Goal: Task Accomplishment & Management: Complete application form

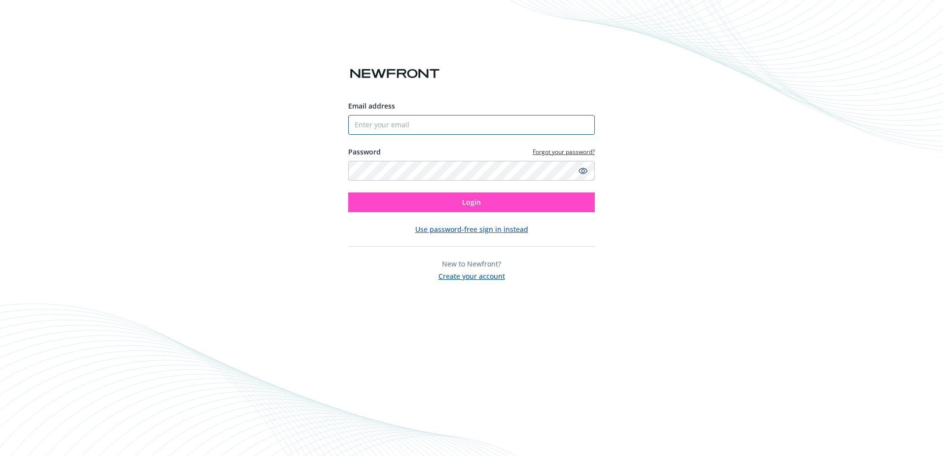
type input "[EMAIL_ADDRESS][DOMAIN_NAME]"
click at [482, 203] on button "Login" at bounding box center [471, 202] width 247 height 20
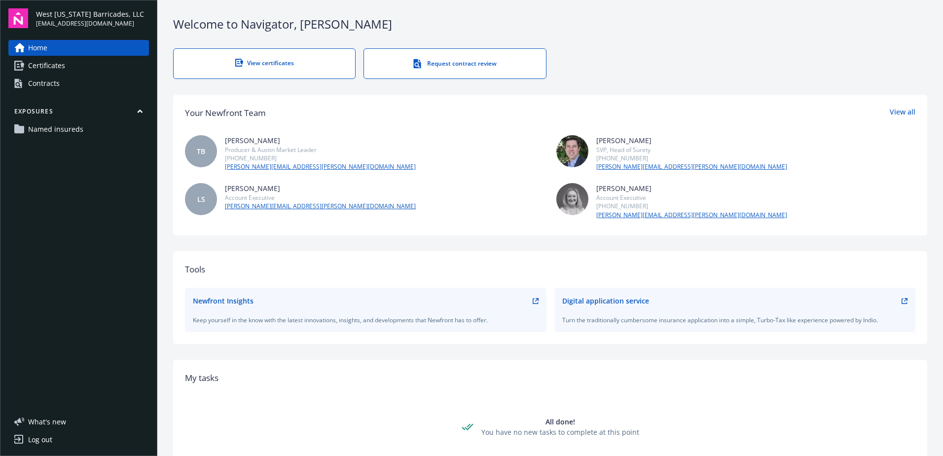
click at [76, 65] on link "Certificates" at bounding box center [78, 66] width 141 height 16
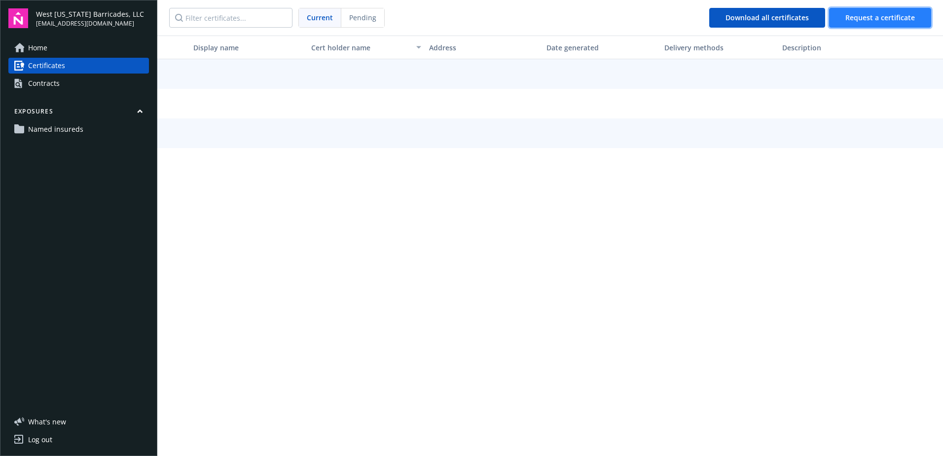
click at [892, 19] on span "Request a certificate" at bounding box center [881, 17] width 70 height 9
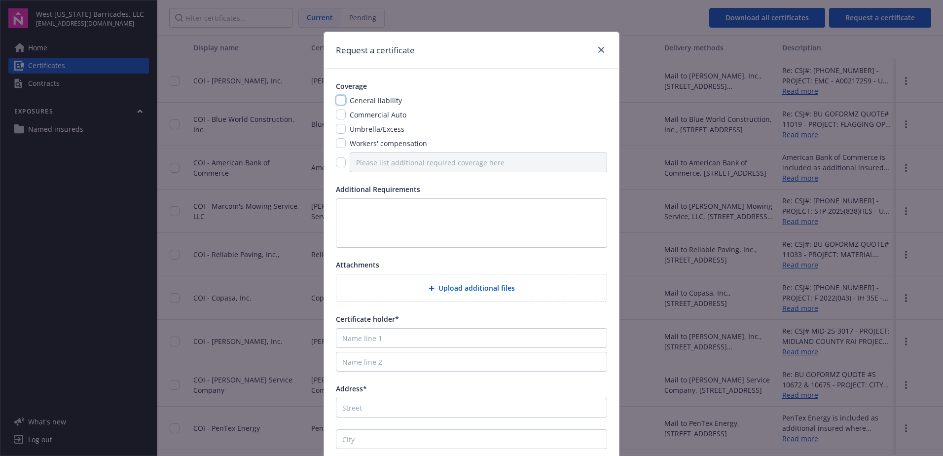
drag, startPoint x: 335, startPoint y: 103, endPoint x: 337, endPoint y: 116, distance: 13.0
click at [336, 105] on input "checkbox" at bounding box center [341, 100] width 10 height 10
checkbox input "true"
click at [338, 117] on input "checkbox" at bounding box center [341, 115] width 10 height 10
checkbox input "true"
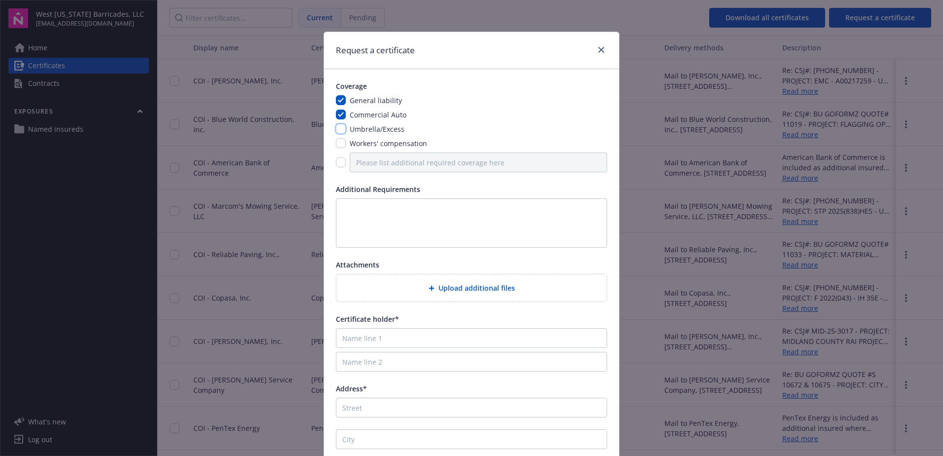
click at [336, 130] on input "checkbox" at bounding box center [341, 129] width 10 height 10
checkbox input "true"
click at [338, 142] on input "checkbox" at bounding box center [341, 143] width 10 height 10
checkbox input "true"
drag, startPoint x: 342, startPoint y: 201, endPoint x: 353, endPoint y: 197, distance: 11.1
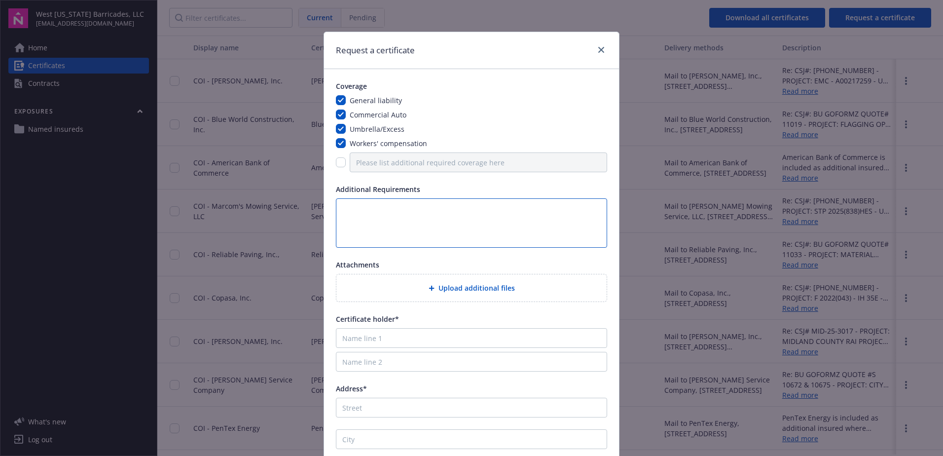
click at [343, 201] on textarea at bounding box center [471, 222] width 271 height 49
type textarea "p"
type textarea "Please include all Endorsements Desc. of Ops Box: CSJ# MID-25-3017 * PROJECT: M…"
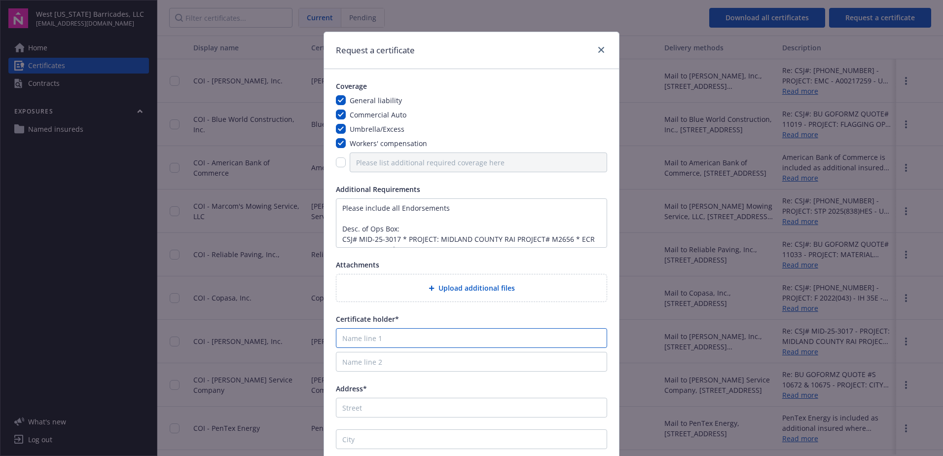
type input "Reece Albert, Inc."
type input "3001 Foster Street"
type input "San Angelo"
type input "TX"
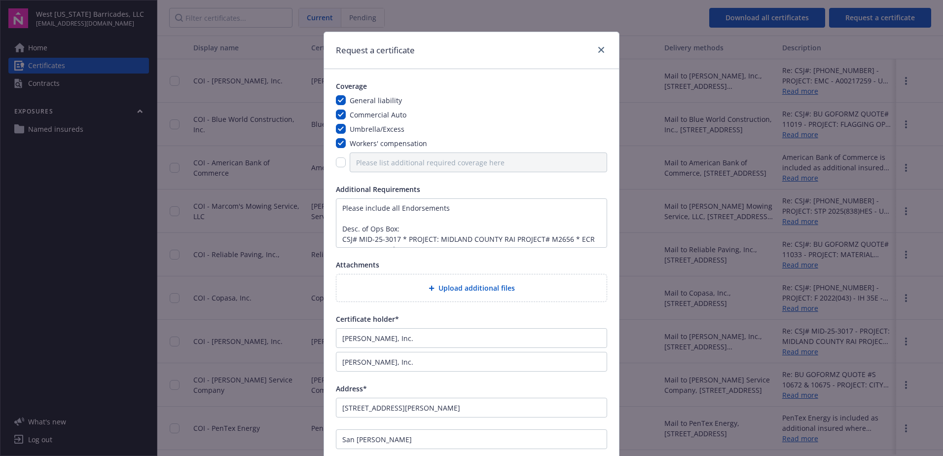
type input "76903"
drag, startPoint x: 392, startPoint y: 362, endPoint x: 151, endPoint y: 363, distance: 241.2
click at [151, 363] on div "Request a certificate Coverage General liability Commercial Auto Umbrella/Exces…" at bounding box center [471, 228] width 943 height 456
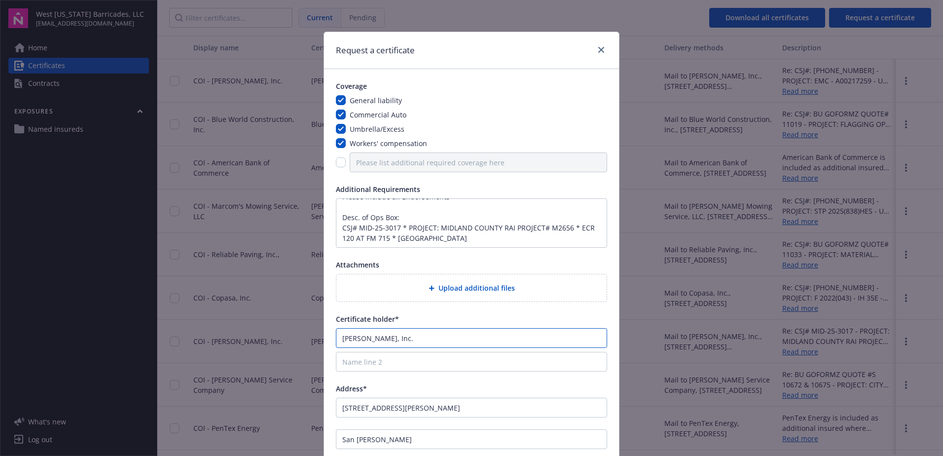
drag, startPoint x: 411, startPoint y: 341, endPoint x: 191, endPoint y: 335, distance: 219.6
click at [188, 338] on div "Request a certificate Coverage General liability Commercial Auto Umbrella/Exces…" at bounding box center [471, 228] width 943 height 456
type input "L.A. Fuller & Sons Construction, LTD."
drag, startPoint x: 469, startPoint y: 361, endPoint x: 228, endPoint y: 363, distance: 240.8
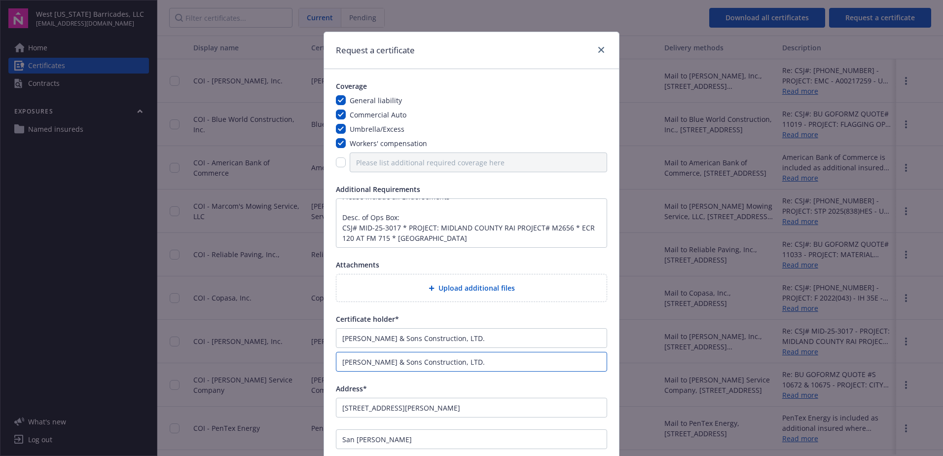
click at [228, 363] on div "Request a certificate Coverage General liability Commercial Auto Umbrella/Exces…" at bounding box center [471, 228] width 943 height 456
click at [465, 346] on input "L.A. Fuller & Sons Construction, LTD." at bounding box center [471, 338] width 271 height 20
type input "L.A. Fuller & Sons Construction, LTD."
drag, startPoint x: 371, startPoint y: 358, endPoint x: 228, endPoint y: 357, distance: 143.1
click at [228, 357] on div "Request a certificate Coverage General liability Commercial Auto Umbrella/Exces…" at bounding box center [471, 228] width 943 height 456
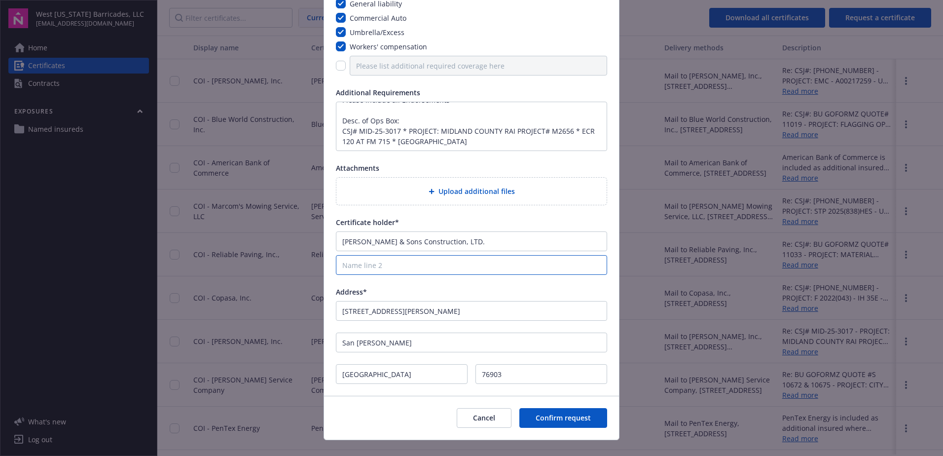
scroll to position [112, 0]
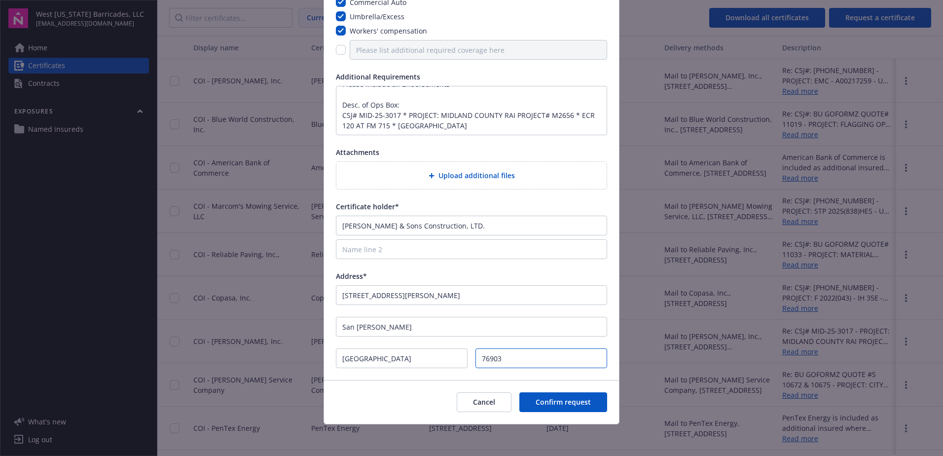
drag, startPoint x: 506, startPoint y: 360, endPoint x: 401, endPoint y: 362, distance: 104.6
click at [425, 361] on div "TX 76903" at bounding box center [471, 358] width 271 height 20
drag, startPoint x: 370, startPoint y: 362, endPoint x: 226, endPoint y: 358, distance: 143.6
click at [226, 358] on div "Request a certificate Coverage General liability Commercial Auto Umbrella/Exces…" at bounding box center [471, 228] width 943 height 456
drag, startPoint x: 396, startPoint y: 327, endPoint x: 259, endPoint y: 327, distance: 137.1
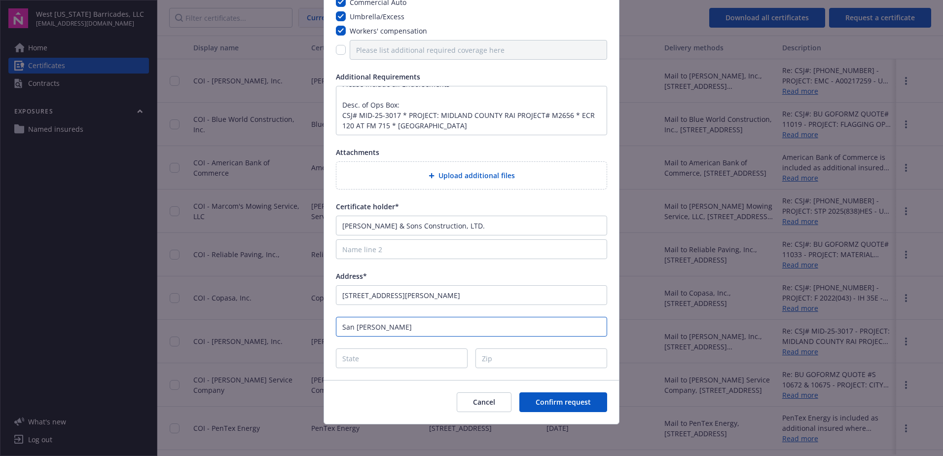
click at [259, 327] on div "Request a certificate Coverage General liability Commercial Auto Umbrella/Exces…" at bounding box center [471, 228] width 943 height 456
drag, startPoint x: 198, startPoint y: 297, endPoint x: 174, endPoint y: 292, distance: 24.9
click at [143, 297] on div "Request a certificate Coverage General liability Commercial Auto Umbrella/Exces…" at bounding box center [471, 228] width 943 height 456
drag, startPoint x: 498, startPoint y: 237, endPoint x: 242, endPoint y: 217, distance: 256.8
click at [242, 217] on div "Request a certificate Coverage General liability Commercial Auto Umbrella/Exces…" at bounding box center [471, 228] width 943 height 456
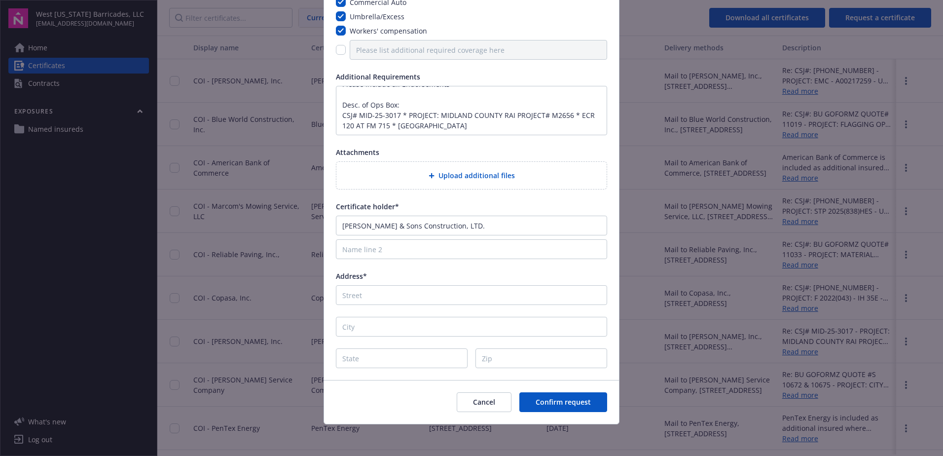
click at [474, 230] on input "L.A. Fuller & Sons Construction, LTD." at bounding box center [471, 226] width 271 height 20
drag, startPoint x: 393, startPoint y: 250, endPoint x: 478, endPoint y: 250, distance: 84.9
click at [393, 250] on input "Name line 2" at bounding box center [471, 249] width 271 height 20
drag, startPoint x: 492, startPoint y: 226, endPoint x: 154, endPoint y: 231, distance: 338.0
click at [154, 231] on div "Request a certificate Coverage General liability Commercial Auto Umbrella/Exces…" at bounding box center [471, 228] width 943 height 456
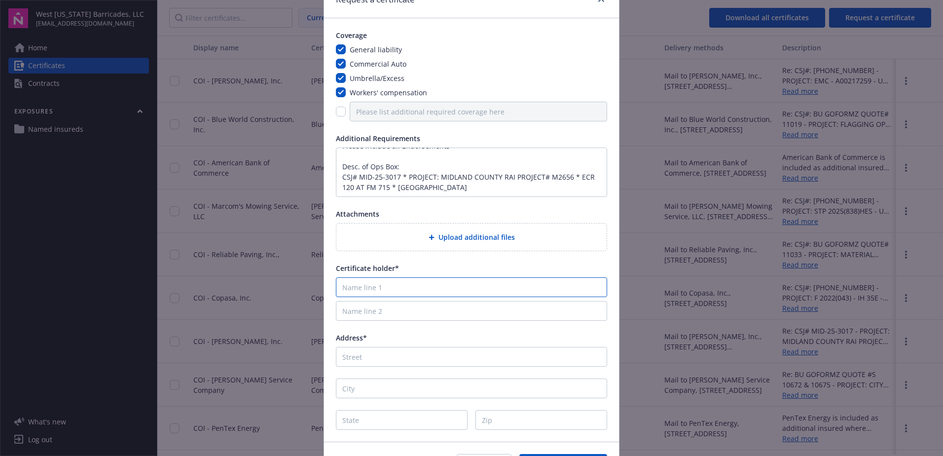
scroll to position [0, 0]
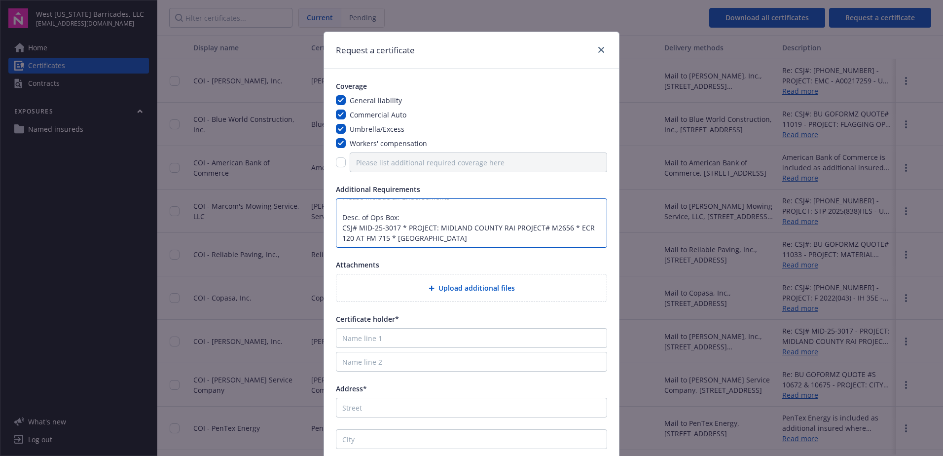
drag, startPoint x: 396, startPoint y: 228, endPoint x: 356, endPoint y: 228, distance: 39.5
click at [356, 228] on textarea "Please include all Endorsements Desc. of Ops Box: CSJ# MID-25-3017 * PROJECT: M…" at bounding box center [471, 222] width 271 height 49
click at [551, 229] on textarea "Please include all Endorsements Desc. of Ops Box: CSJ# 6486-41-001 * PROJECT: M…" at bounding box center [471, 222] width 271 height 49
drag, startPoint x: 564, startPoint y: 228, endPoint x: 435, endPoint y: 226, distance: 129.3
click at [435, 226] on textarea "Please include all Endorsements Desc. of Ops Box: CSJ# 6486-41-001 * PROJECT: M…" at bounding box center [471, 222] width 271 height 49
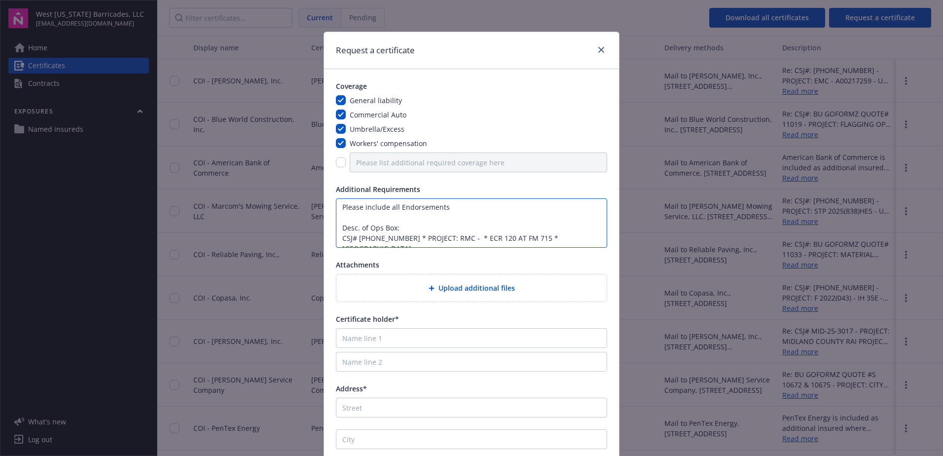
scroll to position [11, 0]
drag, startPoint x: 558, startPoint y: 226, endPoint x: 499, endPoint y: 228, distance: 59.2
click at [499, 228] on textarea "Please include all Endorsements Desc. of Ops Box: CSJ# 6486-41-001 * PROJECT: R…" at bounding box center [471, 222] width 271 height 49
drag, startPoint x: 554, startPoint y: 237, endPoint x: 532, endPoint y: 230, distance: 22.3
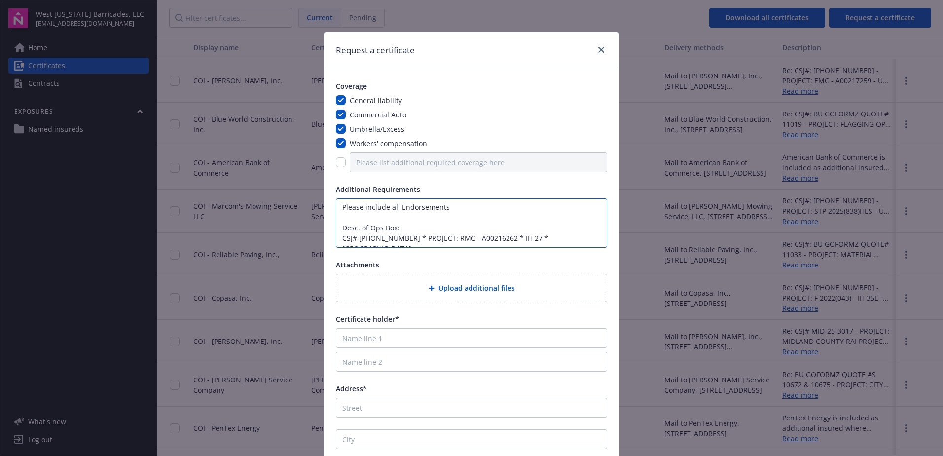
click at [526, 235] on textarea "Please include all Endorsements Desc. of Ops Box: CSJ# 6486-41-001 * PROJECT: R…" at bounding box center [471, 222] width 271 height 49
click at [586, 237] on textarea "Please include all Endorsements Desc. of Ops Box: CSJ# 6486-41-001 * PROJECT: R…" at bounding box center [471, 222] width 271 height 49
click at [353, 236] on textarea "Please include all Endorsements Desc. of Ops Box: CSJ# 6486-41-001 * PROJECT: R…" at bounding box center [471, 222] width 271 height 49
type textarea "Please include all Endorsements Desc. of Ops Box: CSJ#: 6486-41-001 * PROJECT: …"
click at [356, 335] on input "Name line 1" at bounding box center [471, 338] width 271 height 20
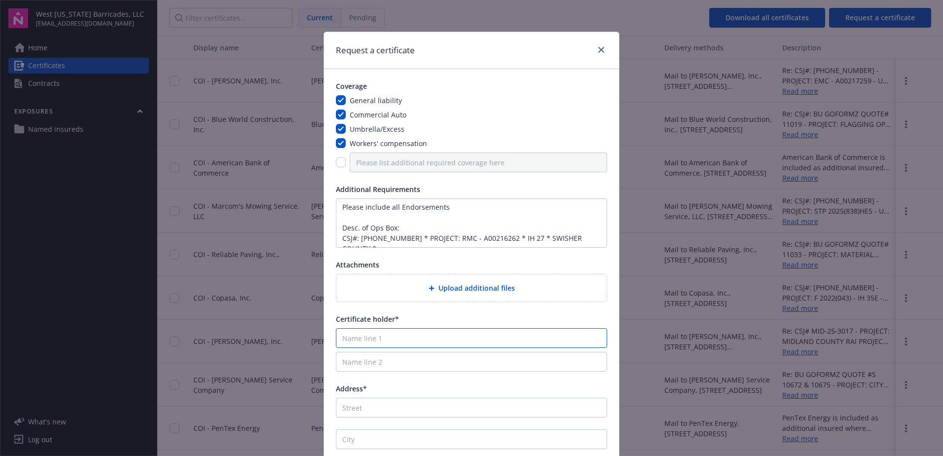
type input "l"
type input "L.A. Fuller & Sons Construction, LTD."
type input "9401 East Amarillo Blvd."
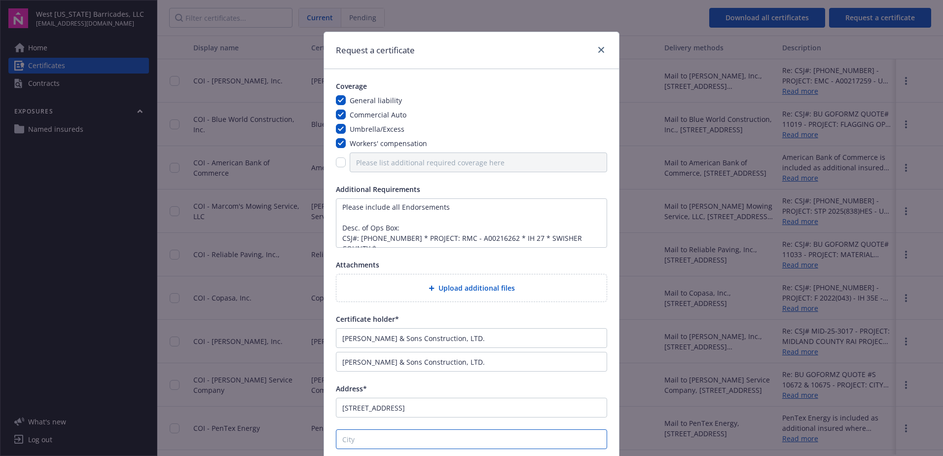
type input "Amarillo"
type input "TX"
type input "79120-0188"
drag, startPoint x: 485, startPoint y: 368, endPoint x: 203, endPoint y: 349, distance: 282.3
click at [203, 349] on div "Request a certificate Coverage General liability Commercial Auto Umbrella/Exces…" at bounding box center [471, 228] width 943 height 456
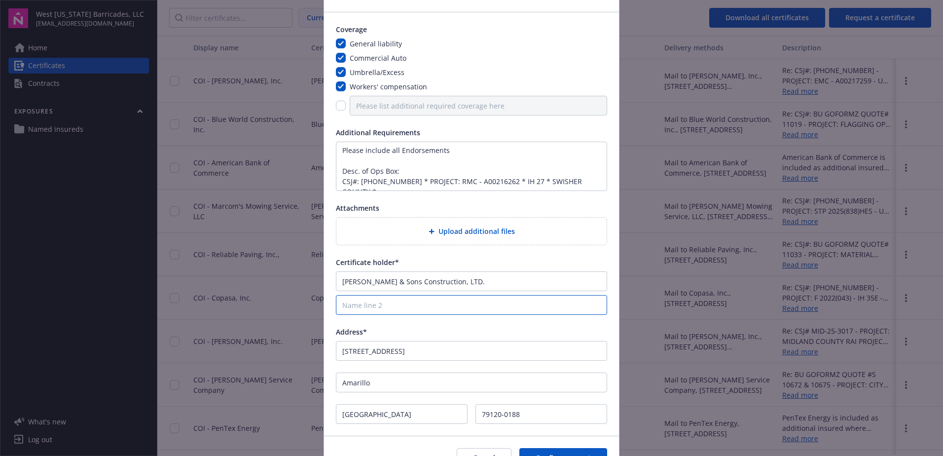
scroll to position [0, 0]
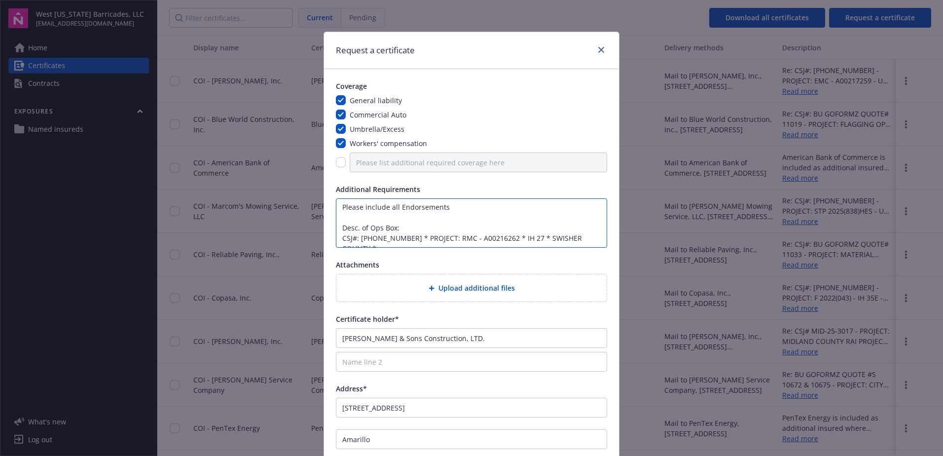
click at [592, 240] on textarea "Please include all Endorsements Desc. of Ops Box: CSJ#: 6486-41-001 * PROJECT: …" at bounding box center [471, 222] width 271 height 49
drag, startPoint x: 401, startPoint y: 239, endPoint x: 329, endPoint y: 240, distance: 72.0
click at [329, 240] on div "Coverage General liability Commercial Auto Umbrella/Excess Workers' compensatio…" at bounding box center [471, 280] width 295 height 423
click at [529, 236] on textarea "Please include all Endorsements Desc. of Ops Box: CSJ#: 6486-41-001 * PROJECT: …" at bounding box center [471, 222] width 271 height 49
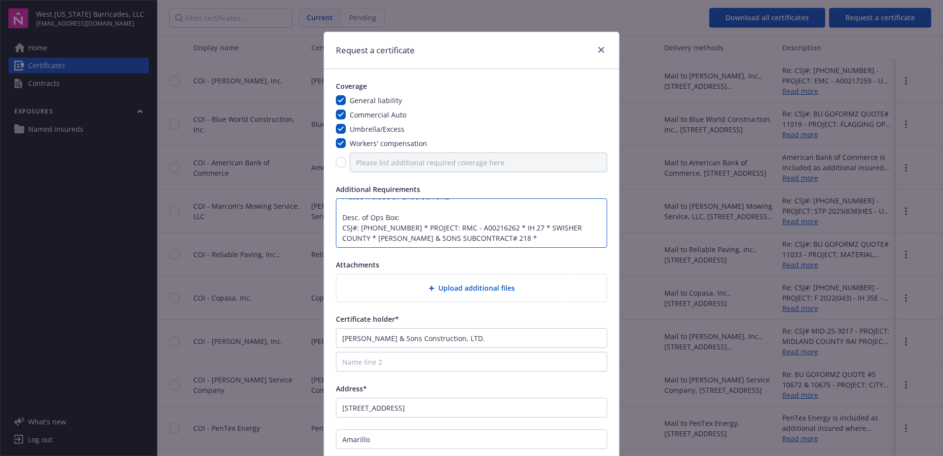
paste textarea "L.A. FULLER & SONS"
click at [422, 228] on textarea "Please include all Endorsements Desc. of Ops Box: CSJ#: 6486-41-001 * PROJECT: …" at bounding box center [471, 222] width 271 height 49
click at [557, 239] on textarea "Please include all Endorsements Desc. of Ops Box: CSJ#: 6486-41-001 * PROJECT: …" at bounding box center [471, 222] width 271 height 49
paste textarea "PROJECT"
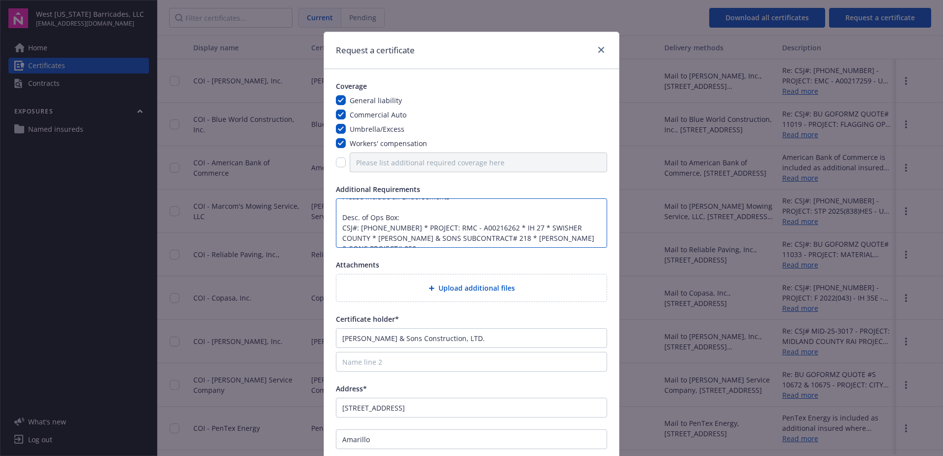
scroll to position [18, 0]
click at [578, 233] on textarea "Please include all Endorsements Desc. of Ops Box: CSJ#: 6486-41-001 * PROJECT: …" at bounding box center [471, 222] width 271 height 49
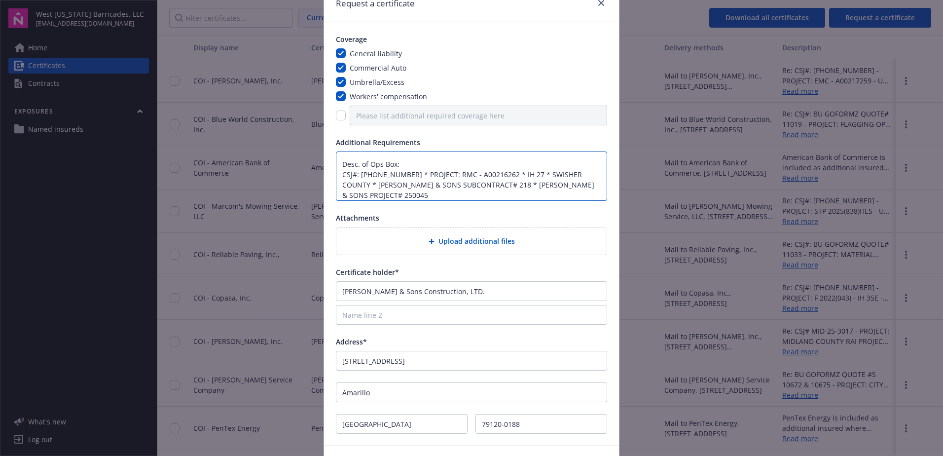
scroll to position [112, 0]
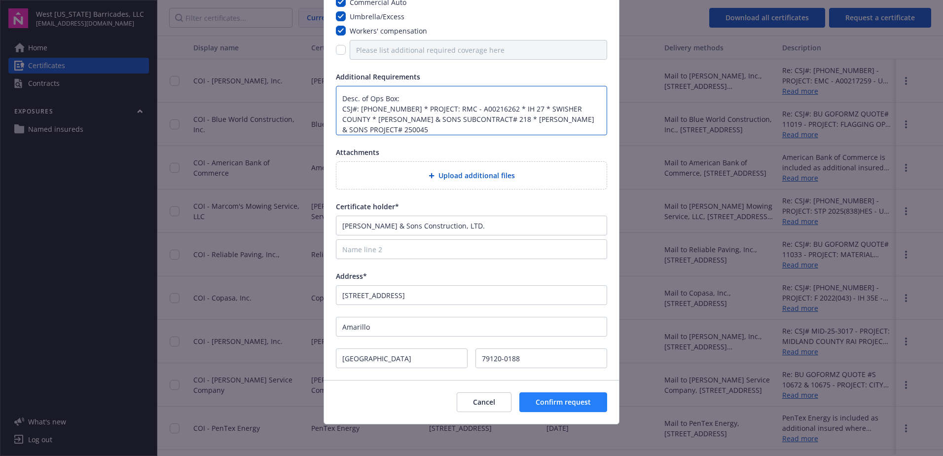
type textarea "Please include all Endorsements Desc. of Ops Box: CSJ#: 6486-41-001 * PROJECT: …"
click at [536, 406] on span "Confirm request" at bounding box center [563, 401] width 55 height 9
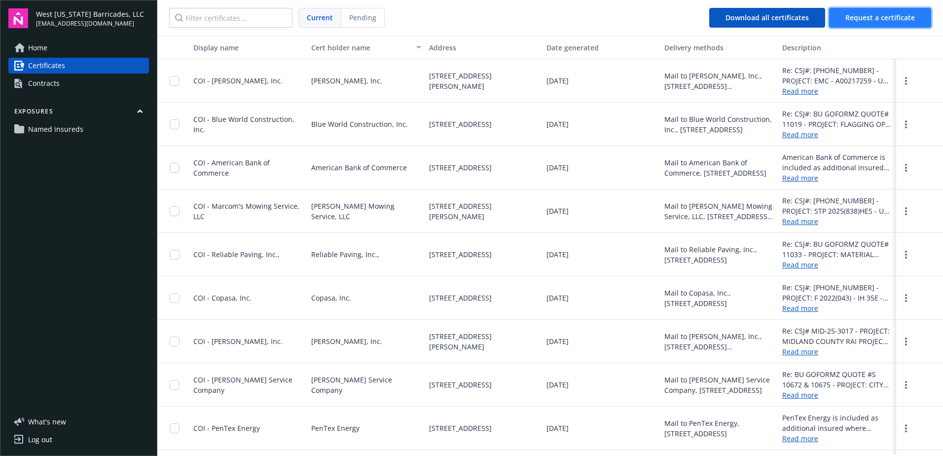
click at [847, 16] on span "Request a certificate" at bounding box center [881, 17] width 70 height 9
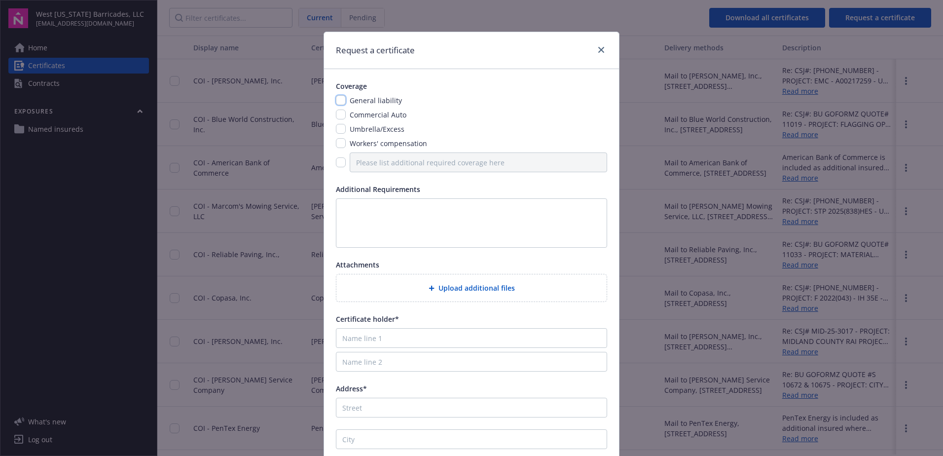
drag, startPoint x: 340, startPoint y: 97, endPoint x: 342, endPoint y: 112, distance: 15.4
click at [340, 97] on input "checkbox" at bounding box center [341, 100] width 10 height 10
checkbox input "true"
click at [346, 118] on div "Commercial Auto" at bounding box center [377, 115] width 63 height 10
click at [336, 134] on input "checkbox" at bounding box center [341, 129] width 10 height 10
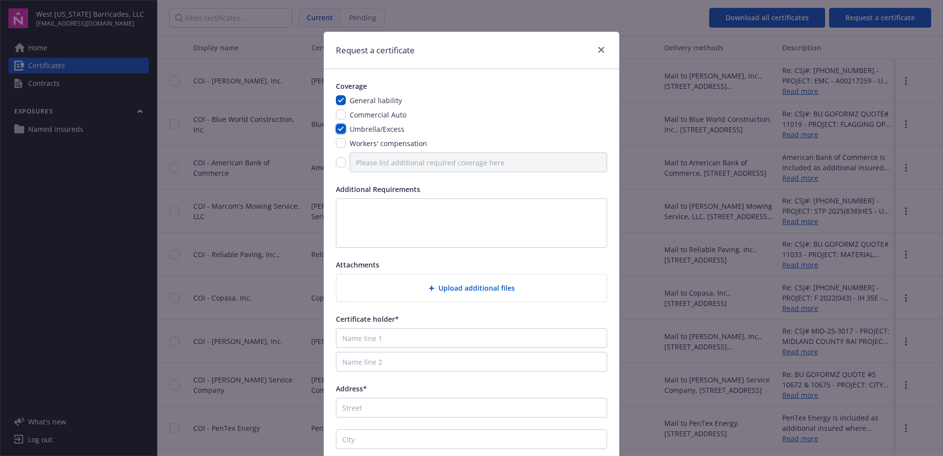
checkbox input "true"
drag, startPoint x: 336, startPoint y: 117, endPoint x: 342, endPoint y: 146, distance: 29.6
click at [337, 117] on input "checkbox" at bounding box center [341, 115] width 10 height 10
checkbox input "true"
click at [340, 140] on input "checkbox" at bounding box center [341, 143] width 10 height 10
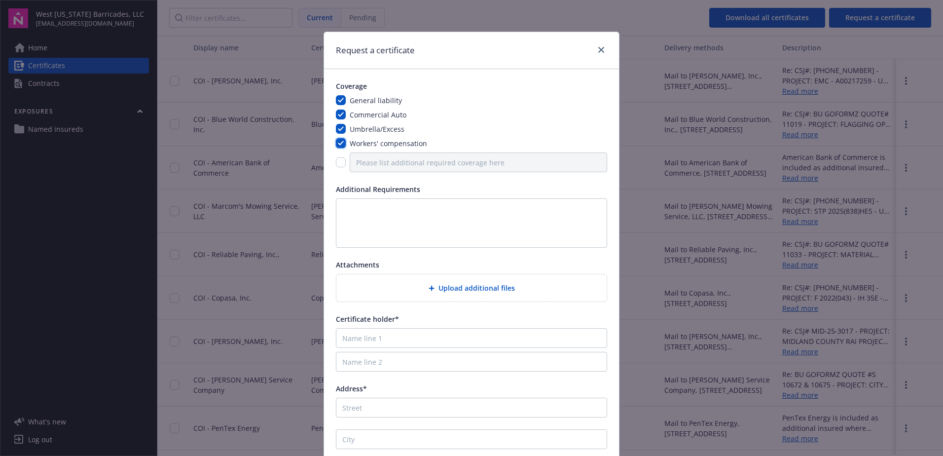
checkbox input "true"
click at [339, 200] on textarea at bounding box center [471, 222] width 271 height 49
type textarea "Please include all Endorsements Desc. of Ops Box: CSJ# MID-25-3017 * PROJECT: M…"
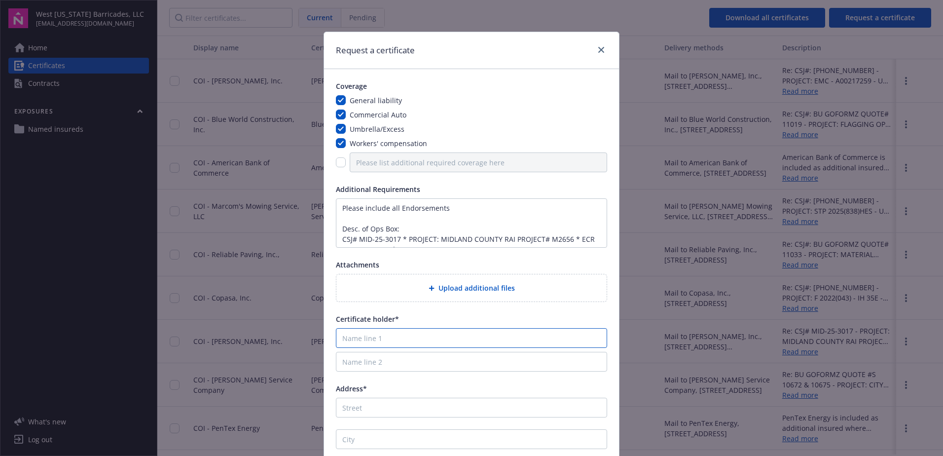
type input "Reece Albert, Inc."
type input "3001 Foster Street"
type input "San Angelo"
type input "TX"
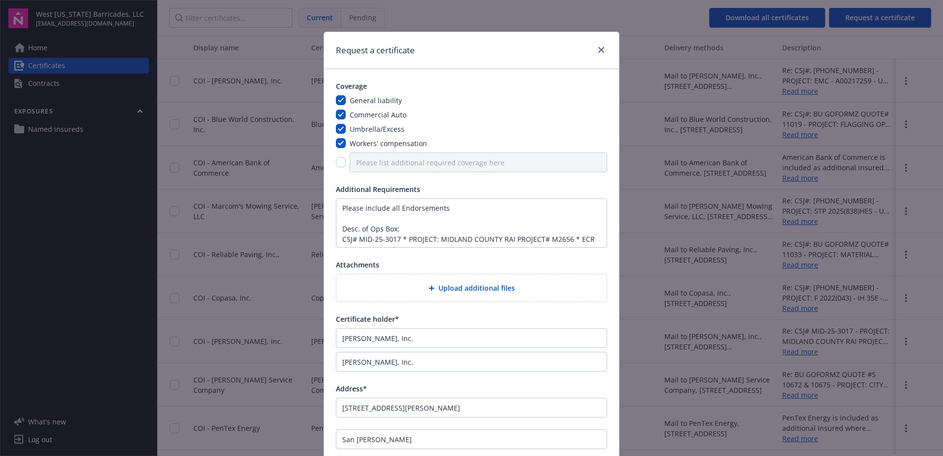
type input "76903"
drag, startPoint x: 399, startPoint y: 371, endPoint x: 264, endPoint y: 371, distance: 134.2
click at [264, 371] on div "Request a certificate Coverage General liability Commercial Auto Umbrella/Exces…" at bounding box center [471, 228] width 943 height 456
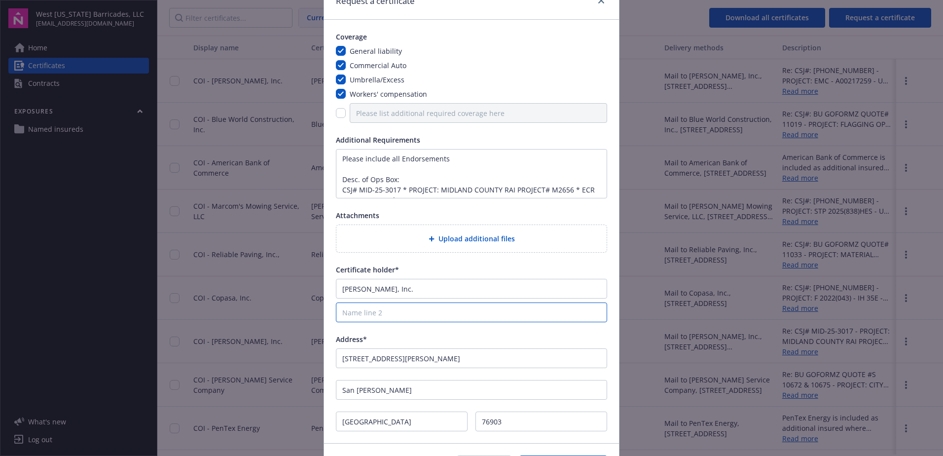
scroll to position [0, 0]
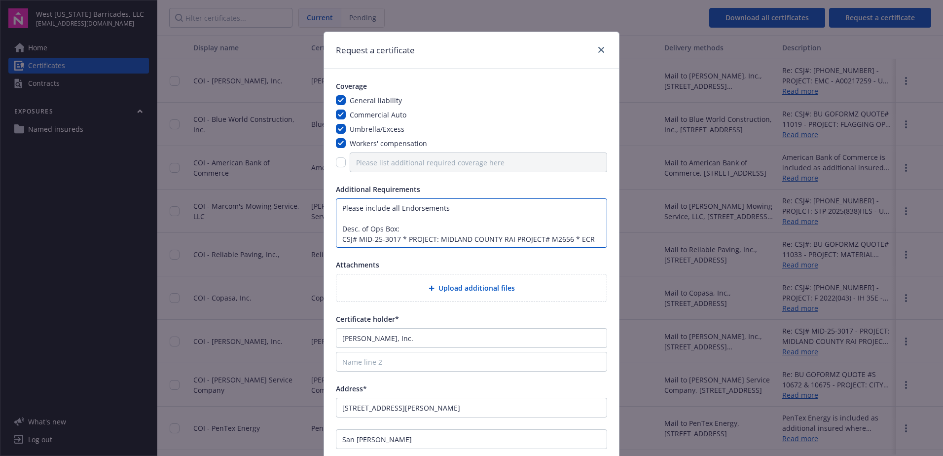
click at [370, 243] on textarea "Please include all Endorsements Desc. of Ops Box: CSJ# MID-25-3017 * PROJECT: M…" at bounding box center [471, 222] width 271 height 49
drag, startPoint x: 396, startPoint y: 239, endPoint x: 388, endPoint y: 239, distance: 8.4
click at [388, 239] on textarea "Please include all Endorsements Desc. of Ops Box: CSJ# MID-25-3017 * PROJECT: M…" at bounding box center [471, 222] width 271 height 49
drag, startPoint x: 390, startPoint y: 228, endPoint x: 395, endPoint y: 226, distance: 5.2
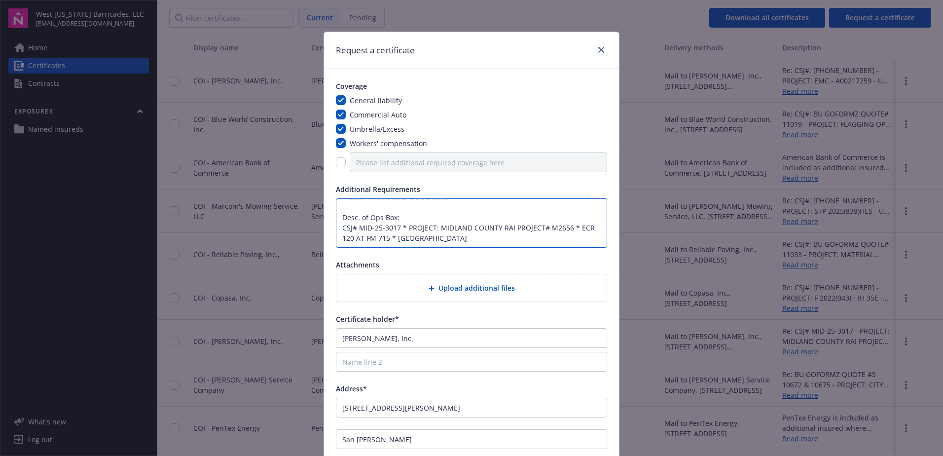
click at [390, 228] on textarea "Please include all Endorsements Desc. of Ops Box: CSJ# MID-25-3017 * PROJECT: M…" at bounding box center [471, 222] width 271 height 49
drag, startPoint x: 395, startPoint y: 226, endPoint x: 387, endPoint y: 226, distance: 8.4
click at [387, 226] on textarea "Please include all Endorsements Desc. of Ops Box: CSJ# MID-25-3017 * PROJECT: M…" at bounding box center [471, 222] width 271 height 49
drag, startPoint x: 565, startPoint y: 227, endPoint x: 436, endPoint y: 230, distance: 129.3
click at [436, 230] on textarea "Please include all Endorsements Desc. of Ops Box: CSJ# MID-25-3023 * PROJECT: M…" at bounding box center [471, 222] width 271 height 49
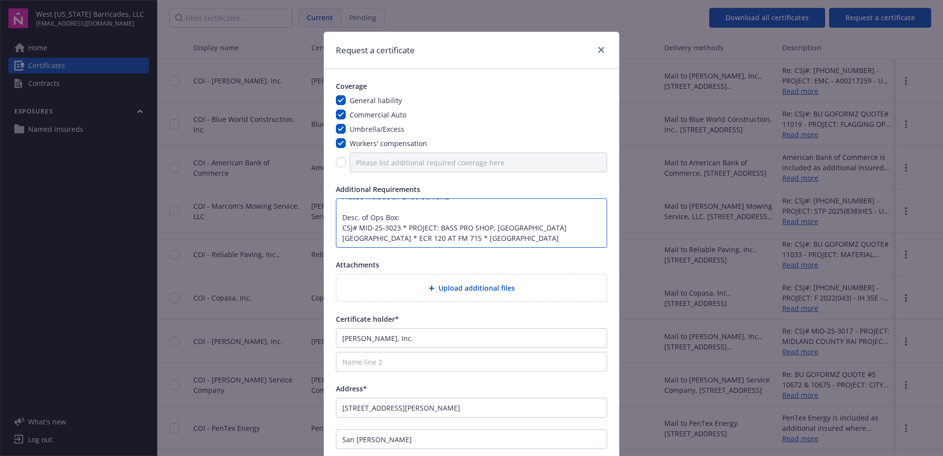
drag, startPoint x: 349, startPoint y: 235, endPoint x: 534, endPoint y: 228, distance: 185.1
click at [534, 228] on textarea "Please include all Endorsements Desc. of Ops Box: CSJ# MID-25-3023 * PROJECT: B…" at bounding box center [471, 222] width 271 height 49
click at [355, 237] on textarea "Please include all Endorsements Desc. of Ops Box: CSJ# MID-25-3023 * PROJECT: B…" at bounding box center [471, 222] width 271 height 49
click at [527, 228] on textarea "Please include all Endorsements Desc. of Ops Box: CSJ# MID-25-3023 * PROJECT: B…" at bounding box center [471, 222] width 271 height 49
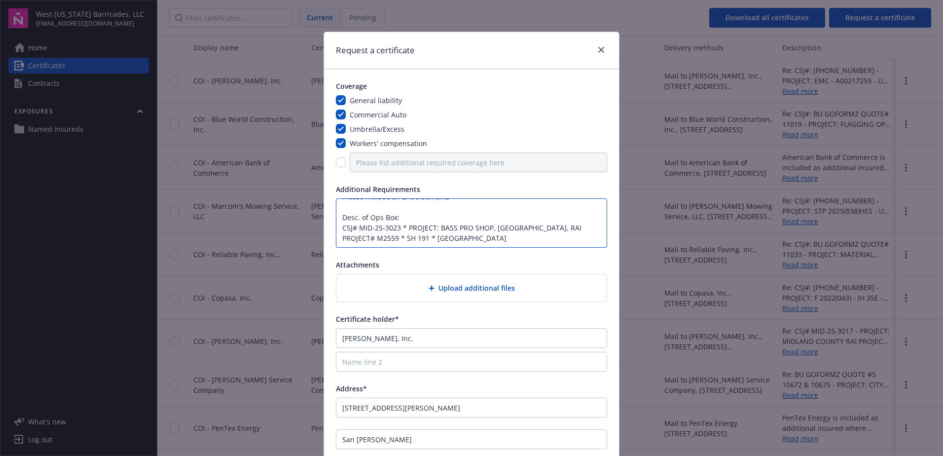
type textarea "Please include all Endorsements Desc. of Ops Box: CSJ# MID-25-3023 * PROJECT: B…"
drag, startPoint x: 450, startPoint y: 238, endPoint x: 314, endPoint y: 228, distance: 136.0
click at [314, 228] on div "Request a certificate Coverage General liability Commercial Auto Umbrella/Exces…" at bounding box center [471, 228] width 943 height 456
click at [479, 244] on textarea "Please include all Endorsements Desc. of Ops Box: CSJ# MID-25-3023 * PROJECT: B…" at bounding box center [471, 222] width 271 height 49
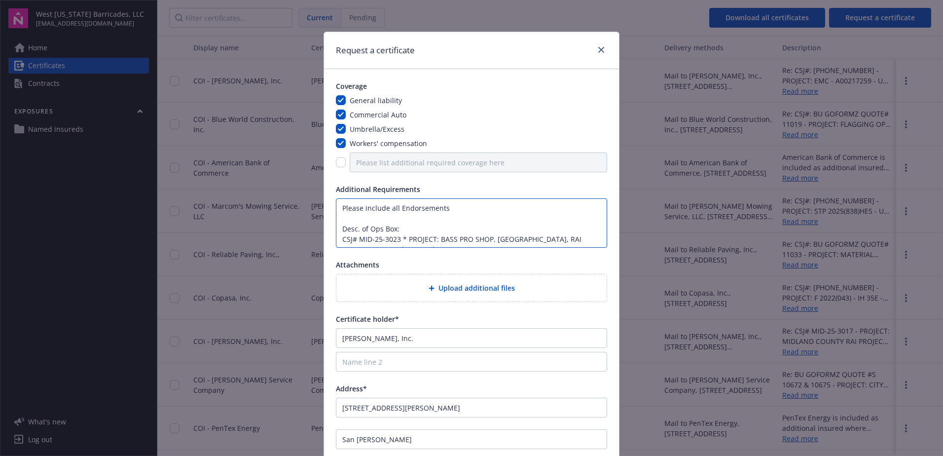
drag, startPoint x: 467, startPoint y: 244, endPoint x: 232, endPoint y: 150, distance: 252.8
click at [210, 137] on div "Request a certificate Coverage General liability Commercial Auto Umbrella/Exces…" at bounding box center [471, 228] width 943 height 456
click at [444, 218] on textarea "Please include all Endorsements Desc. of Ops Box: CSJ# MID-25-3023 * PROJECT: B…" at bounding box center [471, 222] width 271 height 49
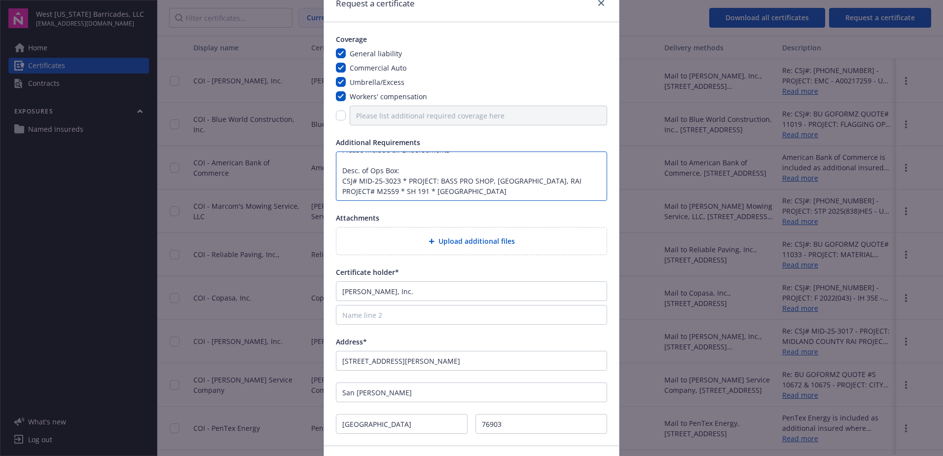
scroll to position [112, 0]
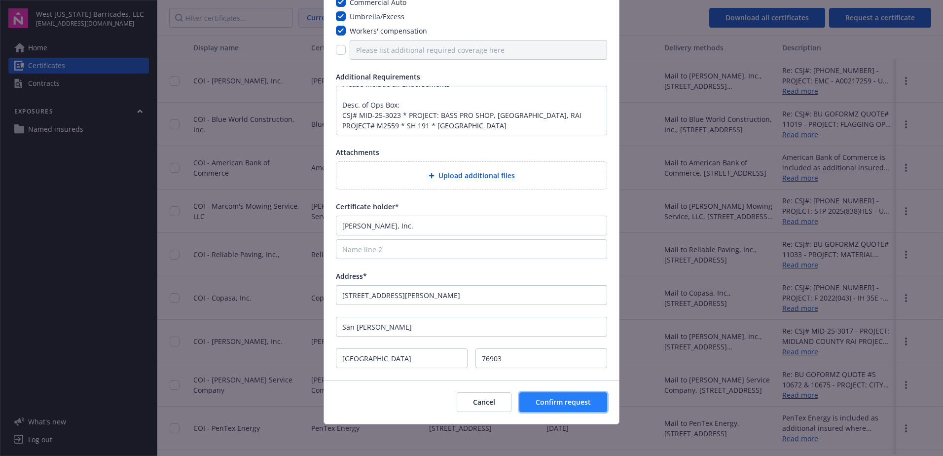
click at [582, 404] on span "Confirm request" at bounding box center [563, 401] width 55 height 9
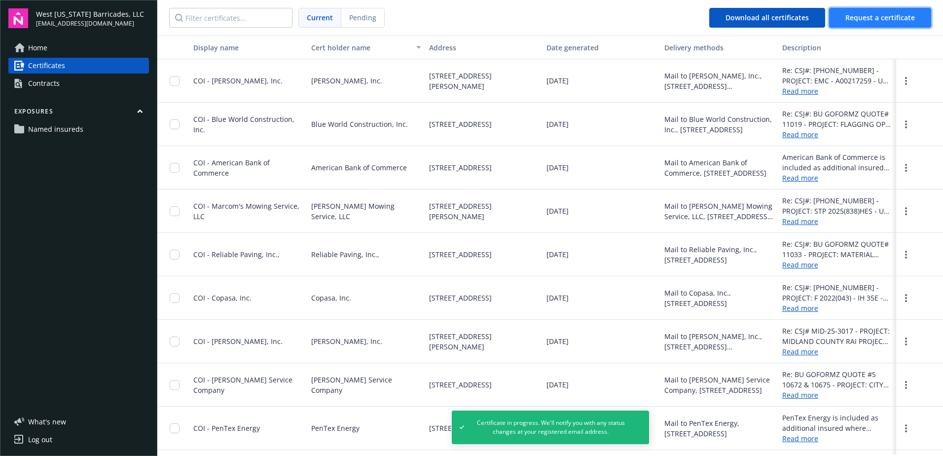
click at [865, 21] on span "Request a certificate" at bounding box center [881, 17] width 70 height 9
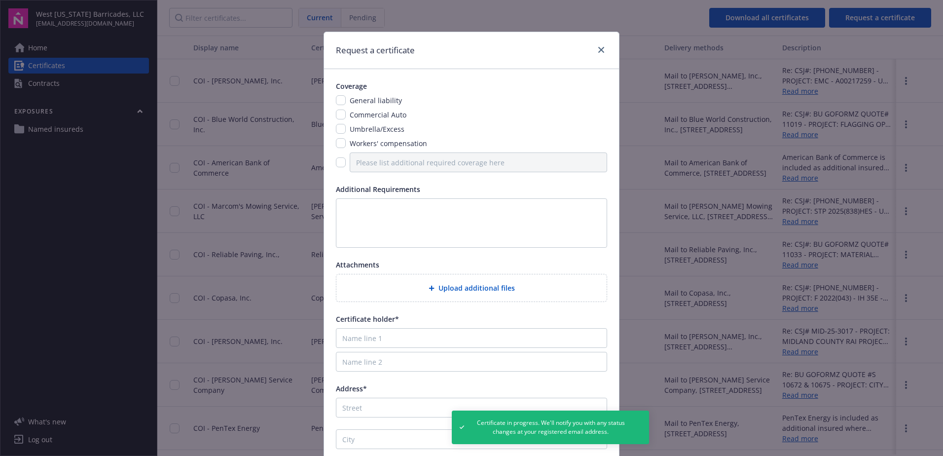
click at [336, 103] on div "General liability" at bounding box center [471, 100] width 271 height 10
click at [337, 102] on input "checkbox" at bounding box center [341, 100] width 10 height 10
checkbox input "true"
click at [341, 111] on input "checkbox" at bounding box center [341, 115] width 10 height 10
checkbox input "true"
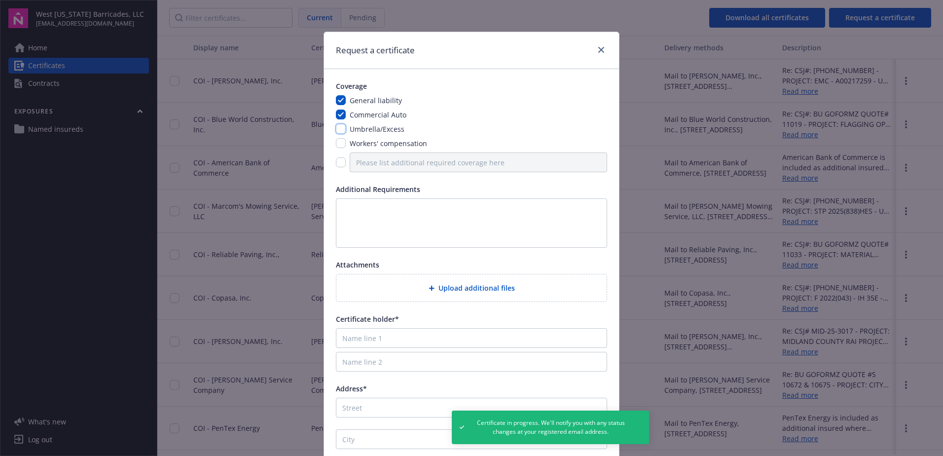
click at [336, 127] on input "checkbox" at bounding box center [341, 129] width 10 height 10
checkbox input "true"
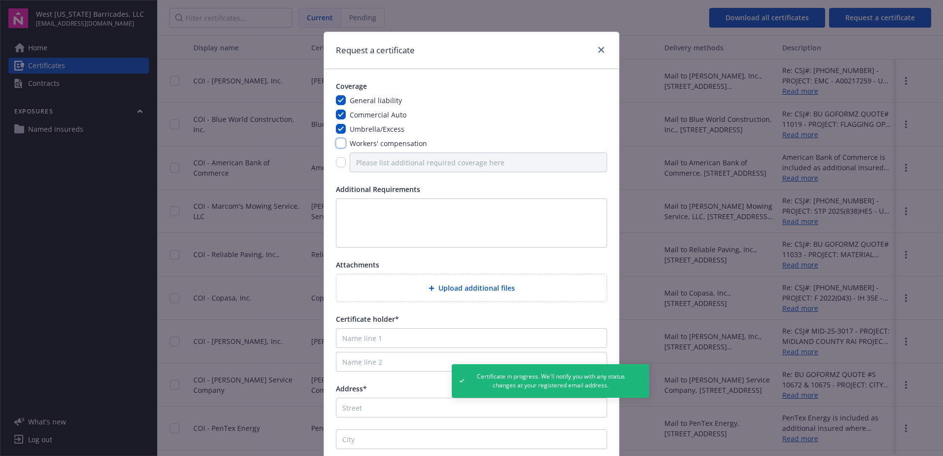
click at [337, 140] on input "checkbox" at bounding box center [341, 143] width 10 height 10
checkbox input "true"
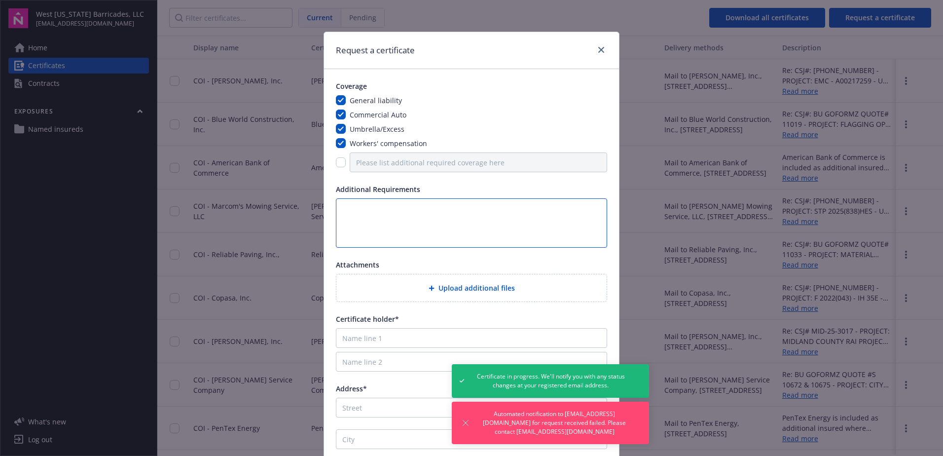
drag, startPoint x: 344, startPoint y: 212, endPoint x: 385, endPoint y: 224, distance: 43.4
click at [344, 212] on textarea at bounding box center [471, 222] width 271 height 49
paste textarea "Please include all Endorsements Desc. of Ops Box: CSJ# MID-25-3023 * PROJECT: B…"
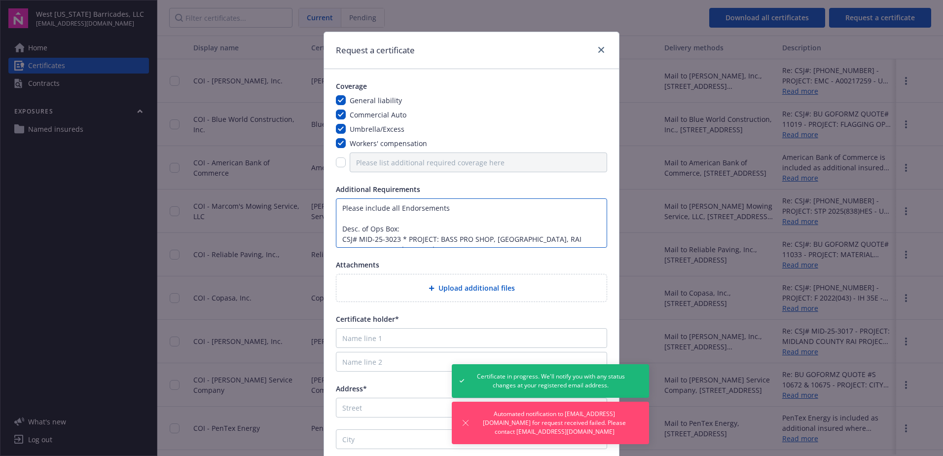
scroll to position [7, 0]
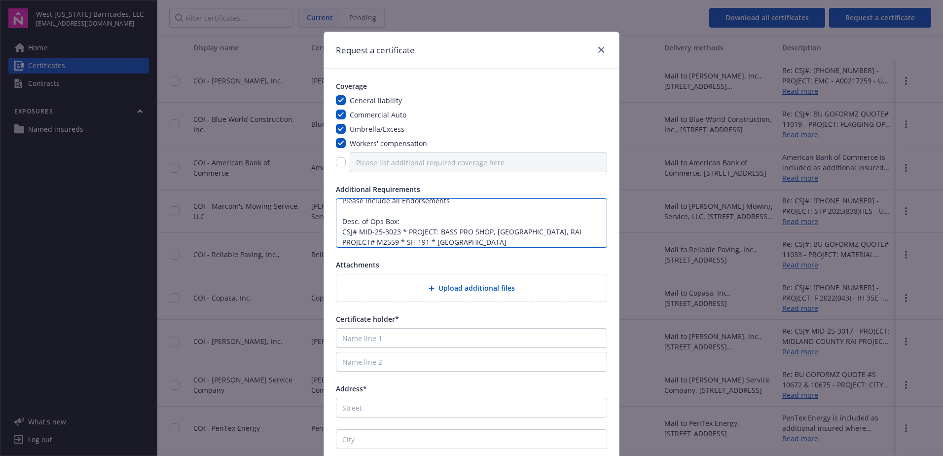
type textarea "Please include all Endorsements Desc. of Ops Box: CSJ# MID-25-3023 * PROJECT: B…"
click at [384, 383] on div "Address*" at bounding box center [471, 388] width 271 height 10
click at [368, 341] on input "Name line 1" at bounding box center [471, 338] width 271 height 20
type input "Amanda Rodriguez"
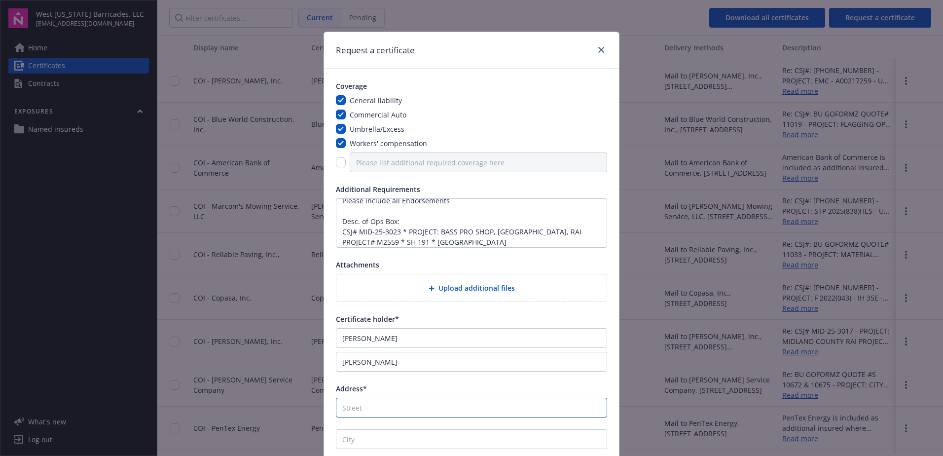
type input "13403 Avenue R"
type input "Lubbock"
type input "Texas"
type input "79423"
drag, startPoint x: 418, startPoint y: 339, endPoint x: 263, endPoint y: 339, distance: 154.9
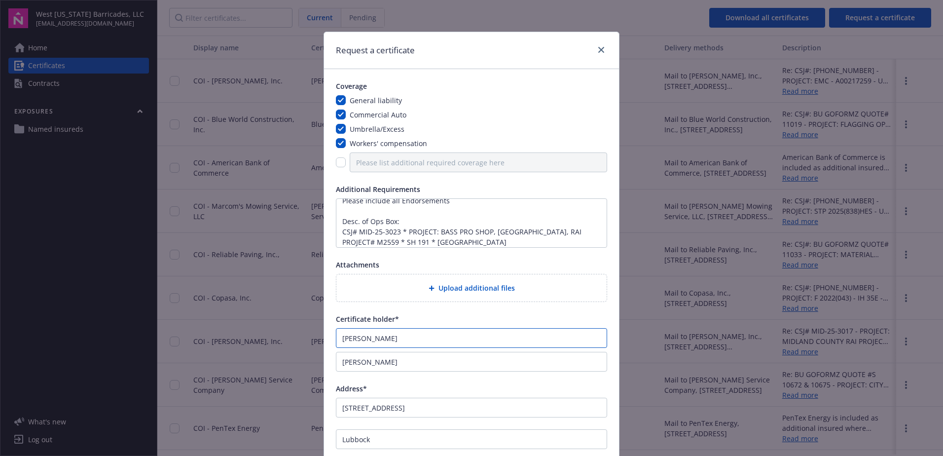
click at [263, 339] on div "Request a certificate Coverage General liability Commercial Auto Umbrella/Exces…" at bounding box center [471, 228] width 943 height 456
drag, startPoint x: 335, startPoint y: 375, endPoint x: 178, endPoint y: 375, distance: 157.4
click at [178, 375] on div "Request a certificate Coverage General liability Commercial Auto Umbrella/Exces…" at bounding box center [471, 228] width 943 height 456
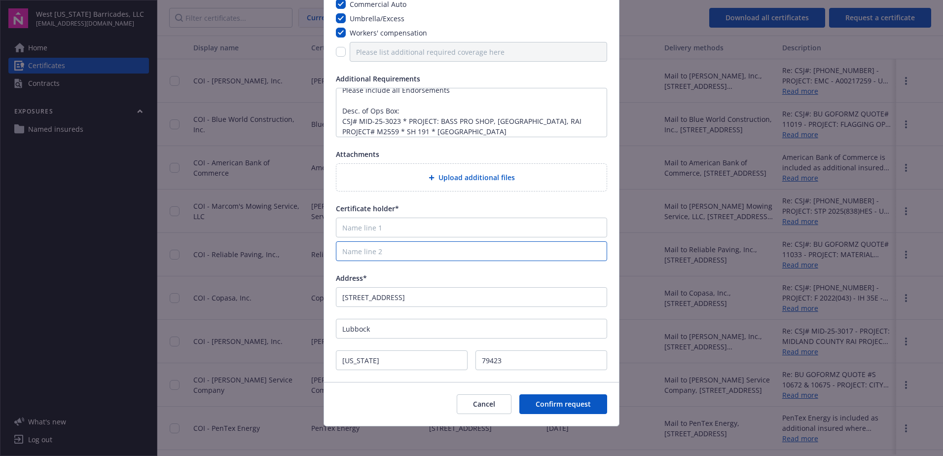
scroll to position [112, 0]
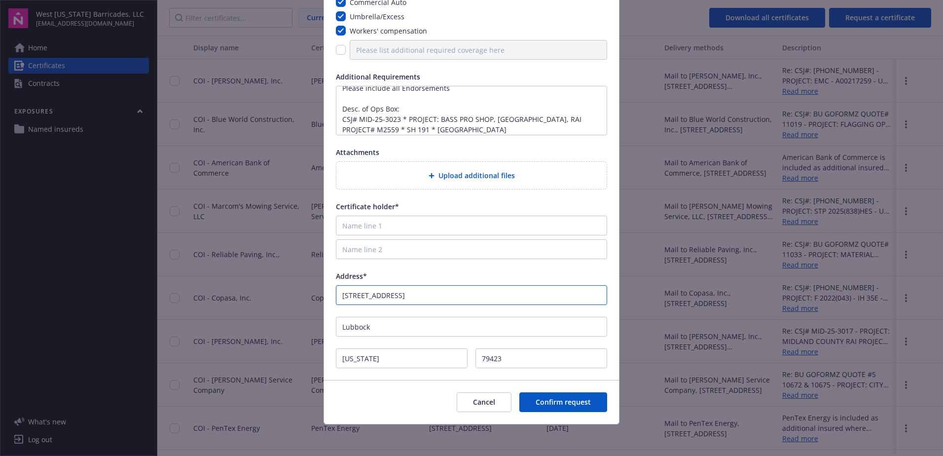
drag, startPoint x: 404, startPoint y: 296, endPoint x: 166, endPoint y: 305, distance: 237.9
click at [166, 305] on div "Request a certificate Coverage General liability Commercial Auto Umbrella/Exces…" at bounding box center [471, 228] width 943 height 456
drag, startPoint x: 179, startPoint y: 341, endPoint x: 173, endPoint y: 341, distance: 5.9
click at [173, 341] on div "Request a certificate Coverage General liability Commercial Auto Umbrella/Exces…" at bounding box center [471, 228] width 943 height 456
drag, startPoint x: 392, startPoint y: 354, endPoint x: 214, endPoint y: 366, distance: 178.5
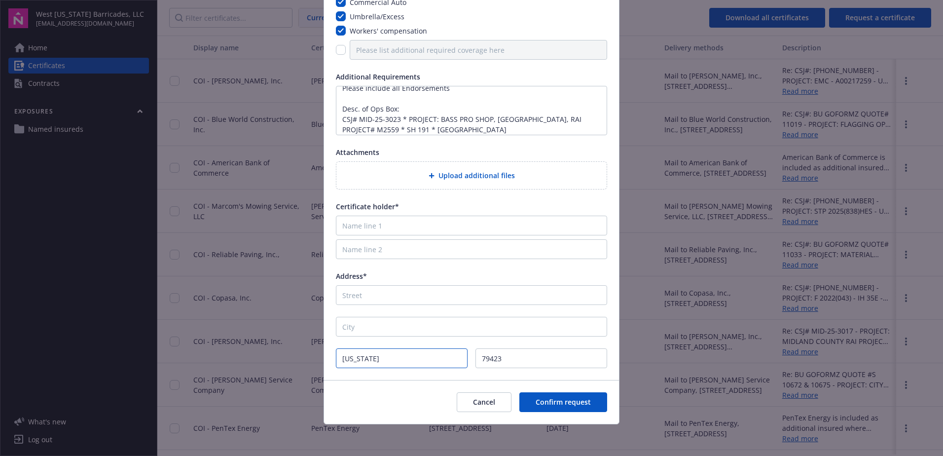
click at [214, 366] on div "Request a certificate Coverage General liability Commercial Auto Umbrella/Exces…" at bounding box center [471, 228] width 943 height 456
drag, startPoint x: 549, startPoint y: 355, endPoint x: 285, endPoint y: 368, distance: 263.7
click at [285, 368] on div "Request a certificate Coverage General liability Commercial Auto Umbrella/Exces…" at bounding box center [471, 228] width 943 height 456
click at [385, 230] on input "Name line 1" at bounding box center [471, 226] width 271 height 20
type input "Reece Albert, Inc."
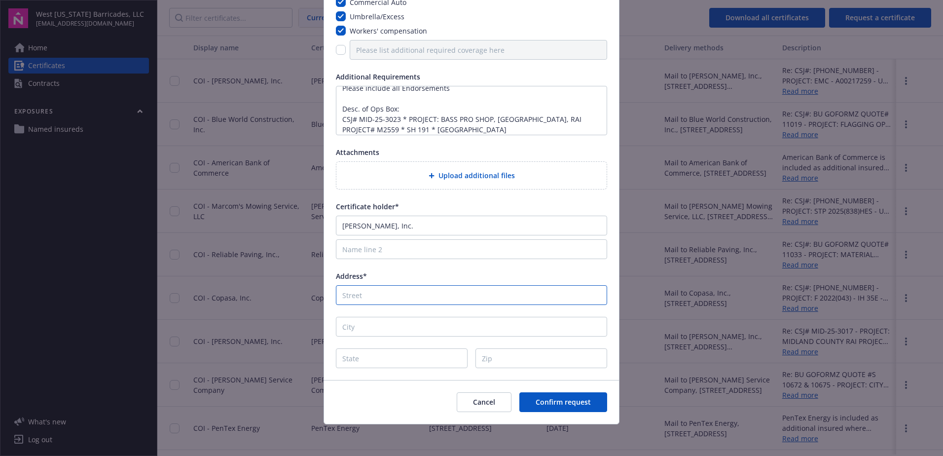
type input "3001 Foster Street"
type input "San Angelo"
type input "TX"
type input "76903"
click at [416, 324] on input "San Angelo" at bounding box center [471, 327] width 271 height 20
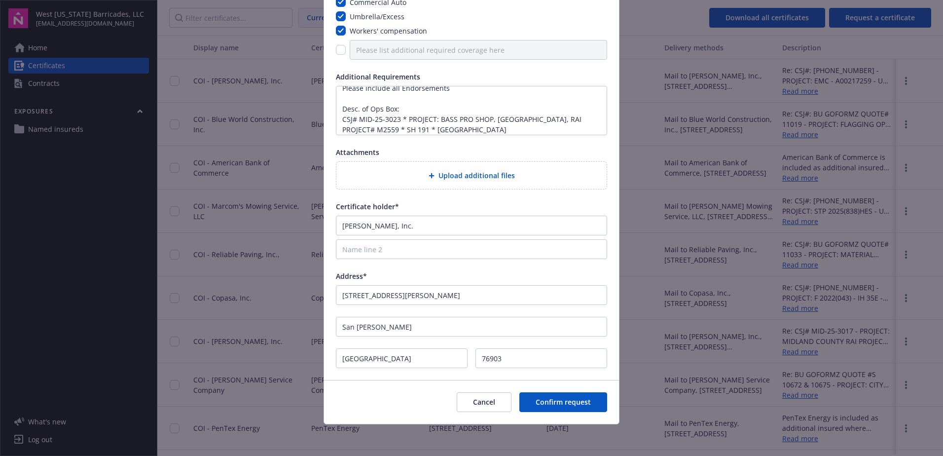
click at [529, 262] on div "Coverage General liability Commercial Auto Umbrella/Excess Workers' compensatio…" at bounding box center [471, 168] width 295 height 423
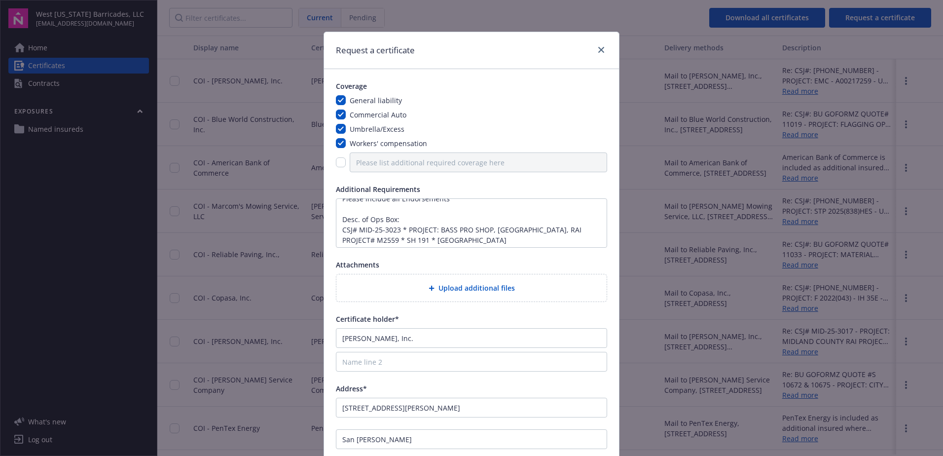
scroll to position [11, 0]
click at [393, 230] on textarea "Please include all Endorsements Desc. of Ops Box: CSJ# MID-25-3023 * PROJECT: B…" at bounding box center [471, 222] width 271 height 49
click at [398, 230] on textarea "Please include all Endorsements Desc. of Ops Box: CSJ# MID-25-3023 * PROJECT: B…" at bounding box center [471, 222] width 271 height 49
drag, startPoint x: 525, startPoint y: 227, endPoint x: 436, endPoint y: 227, distance: 89.3
click at [436, 227] on textarea "Please include all Endorsements Desc. of Ops Box: CSJ# MID-25-3010 * PROJECT: B…" at bounding box center [471, 222] width 271 height 49
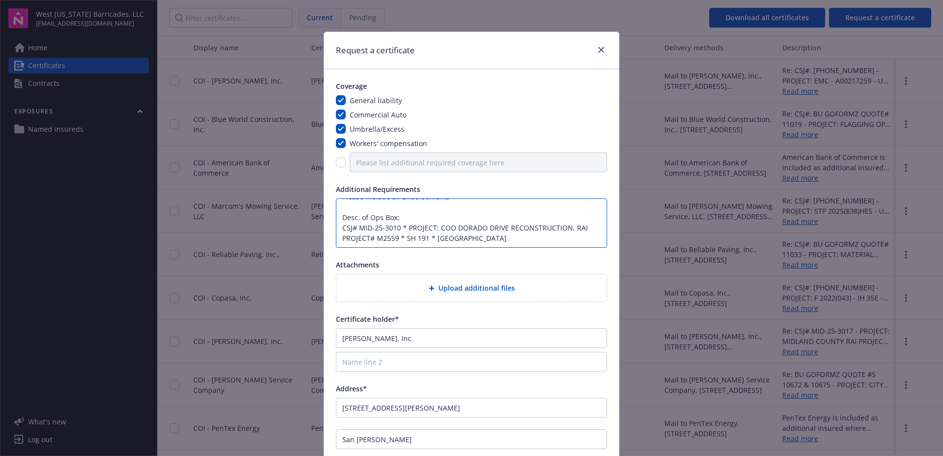
drag, startPoint x: 394, startPoint y: 239, endPoint x: 378, endPoint y: 239, distance: 15.3
click at [378, 239] on textarea "Please include all Endorsements Desc. of Ops Box: CSJ# MID-25-3010 * PROJECT: C…" at bounding box center [471, 222] width 271 height 49
drag, startPoint x: 423, startPoint y: 238, endPoint x: 403, endPoint y: 238, distance: 20.2
click at [403, 238] on textarea "Please include all Endorsements Desc. of Ops Box: CSJ# MID-25-3010 * PROJECT: C…" at bounding box center [471, 222] width 271 height 49
click at [436, 227] on textarea "Please include all Endorsements Desc. of Ops Box: CSJ# MID-25-3010 * PROJECT: C…" at bounding box center [471, 222] width 271 height 49
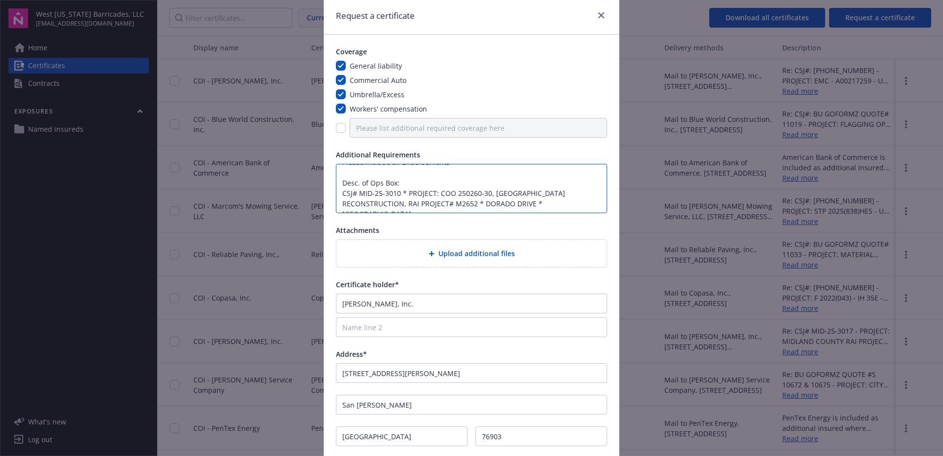
scroll to position [49, 0]
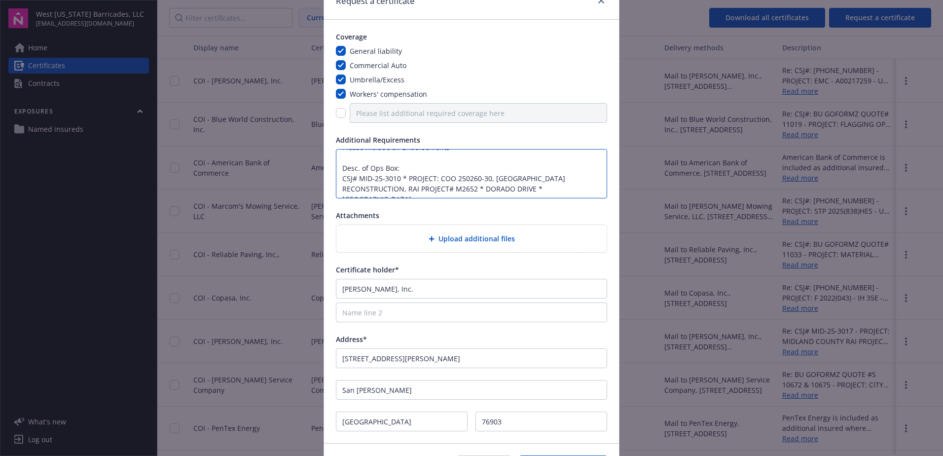
type textarea "Please include all Endorsements Desc. of Ops Box: CSJ# MID-25-3010 * PROJECT: C…"
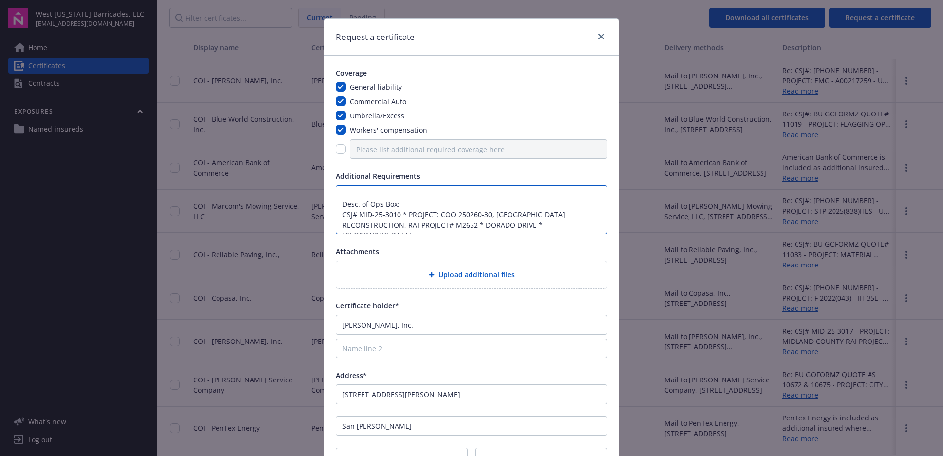
scroll to position [0, 0]
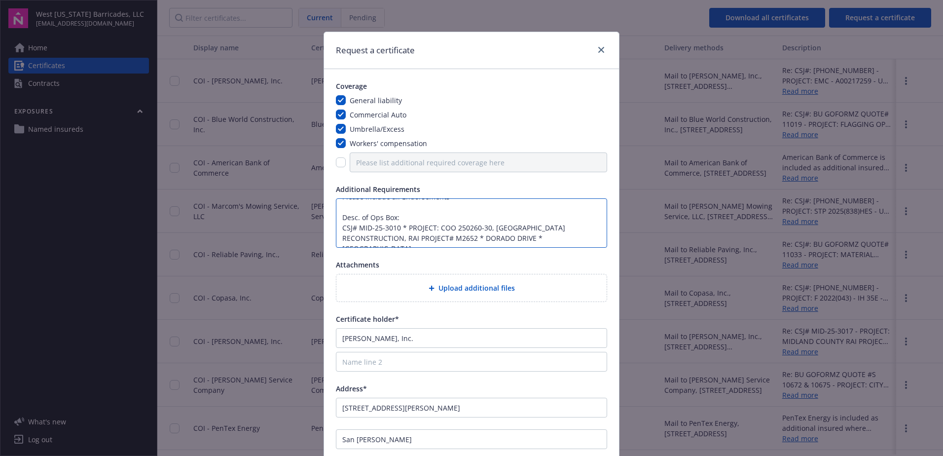
drag, startPoint x: 484, startPoint y: 231, endPoint x: 453, endPoint y: 227, distance: 31.8
click at [453, 227] on textarea "Please include all Endorsements Desc. of Ops Box: CSJ# MID-25-3010 * PROJECT: C…" at bounding box center [471, 222] width 271 height 49
click at [574, 218] on textarea "Please include all Endorsements Desc. of Ops Box: CSJ# MID-25-3010 * PROJECT: C…" at bounding box center [471, 222] width 271 height 49
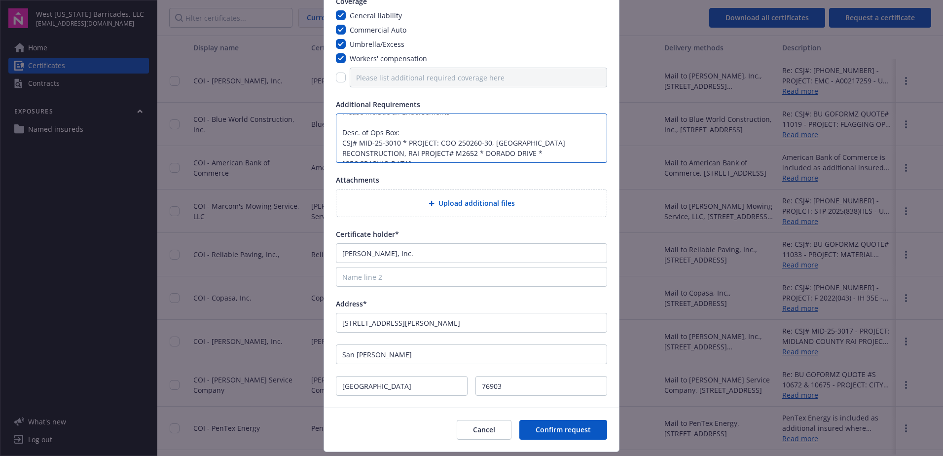
scroll to position [112, 0]
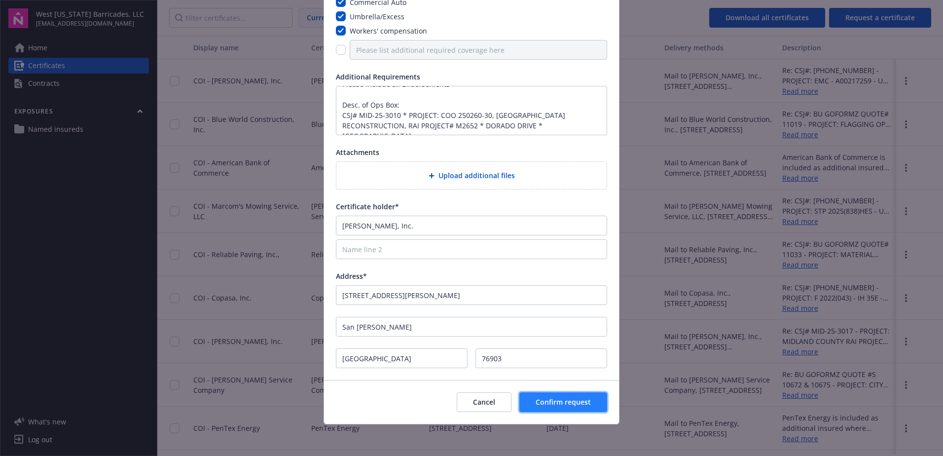
click at [550, 400] on span "Confirm request" at bounding box center [563, 401] width 55 height 9
